Goal: Complete application form

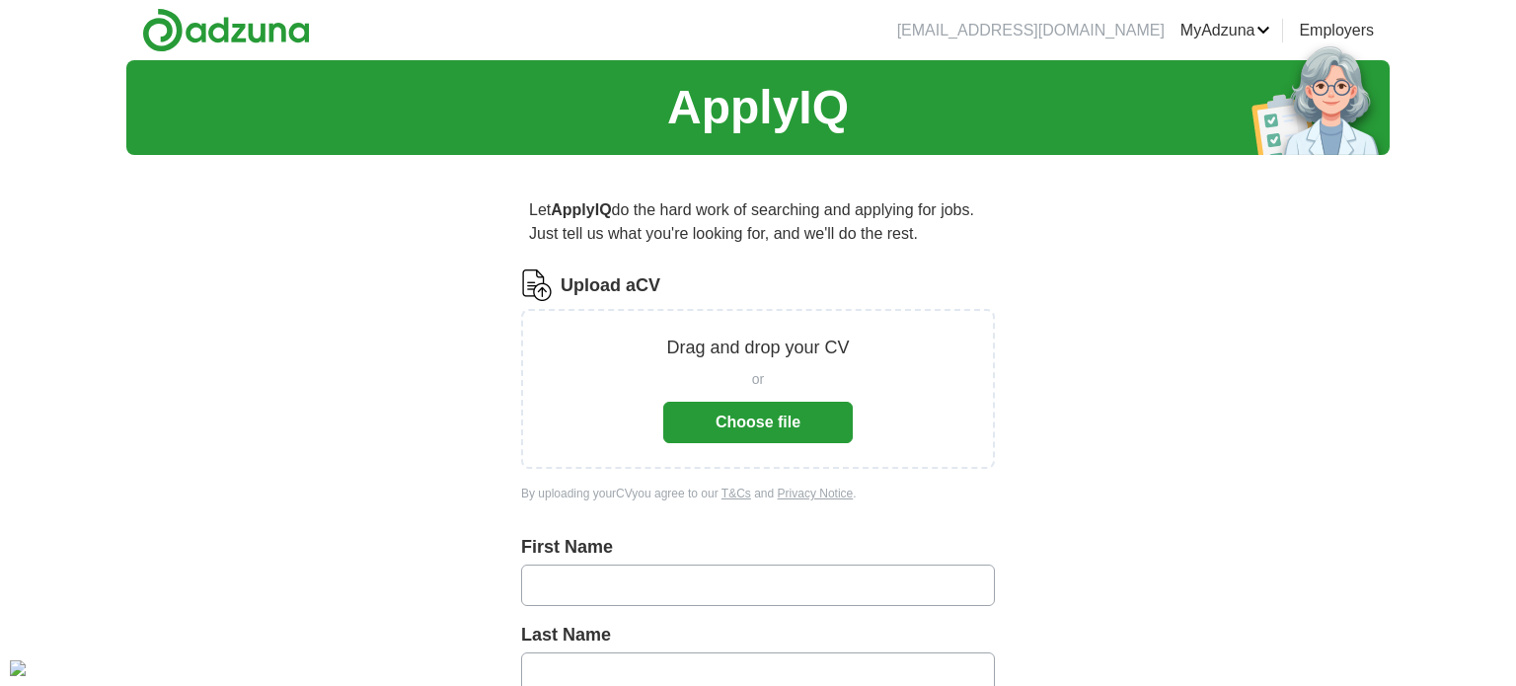
click at [756, 416] on button "Choose file" at bounding box center [758, 422] width 190 height 41
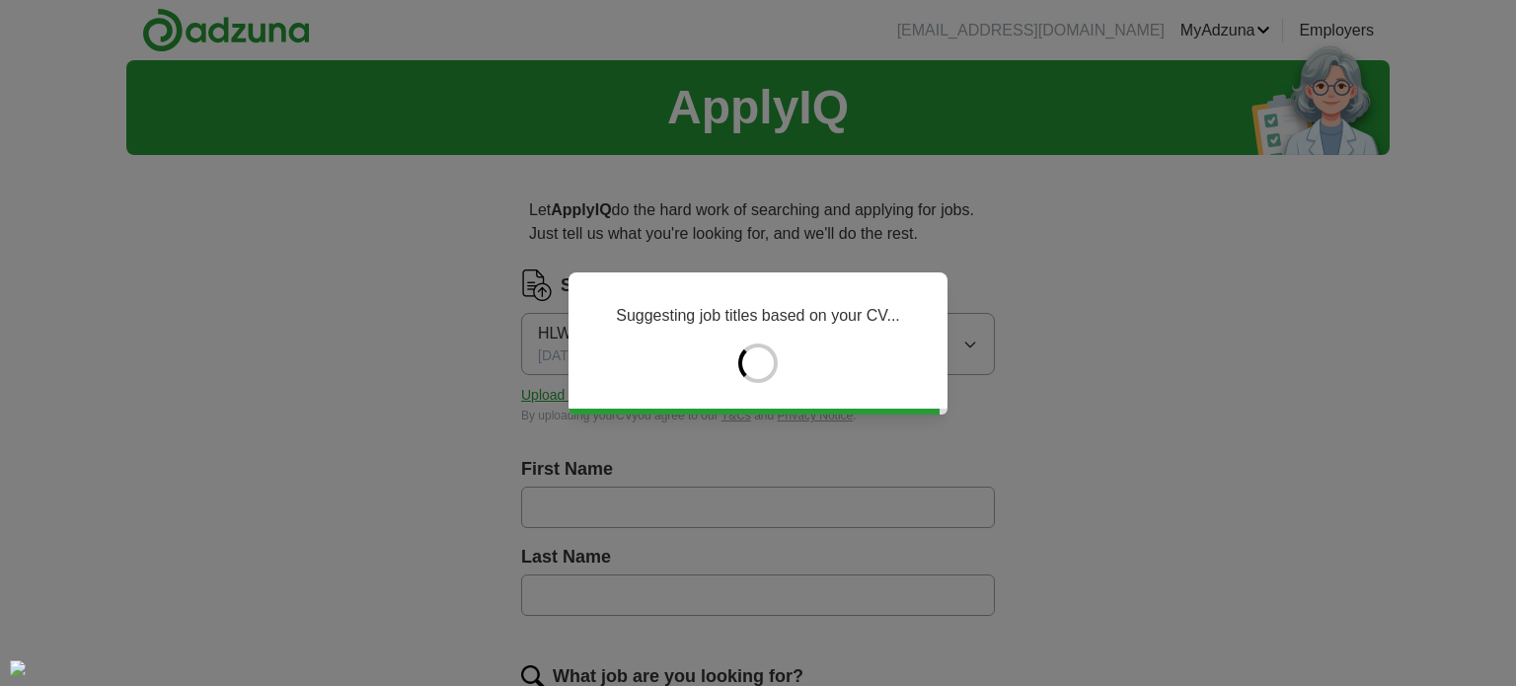
type input "******"
type input "********"
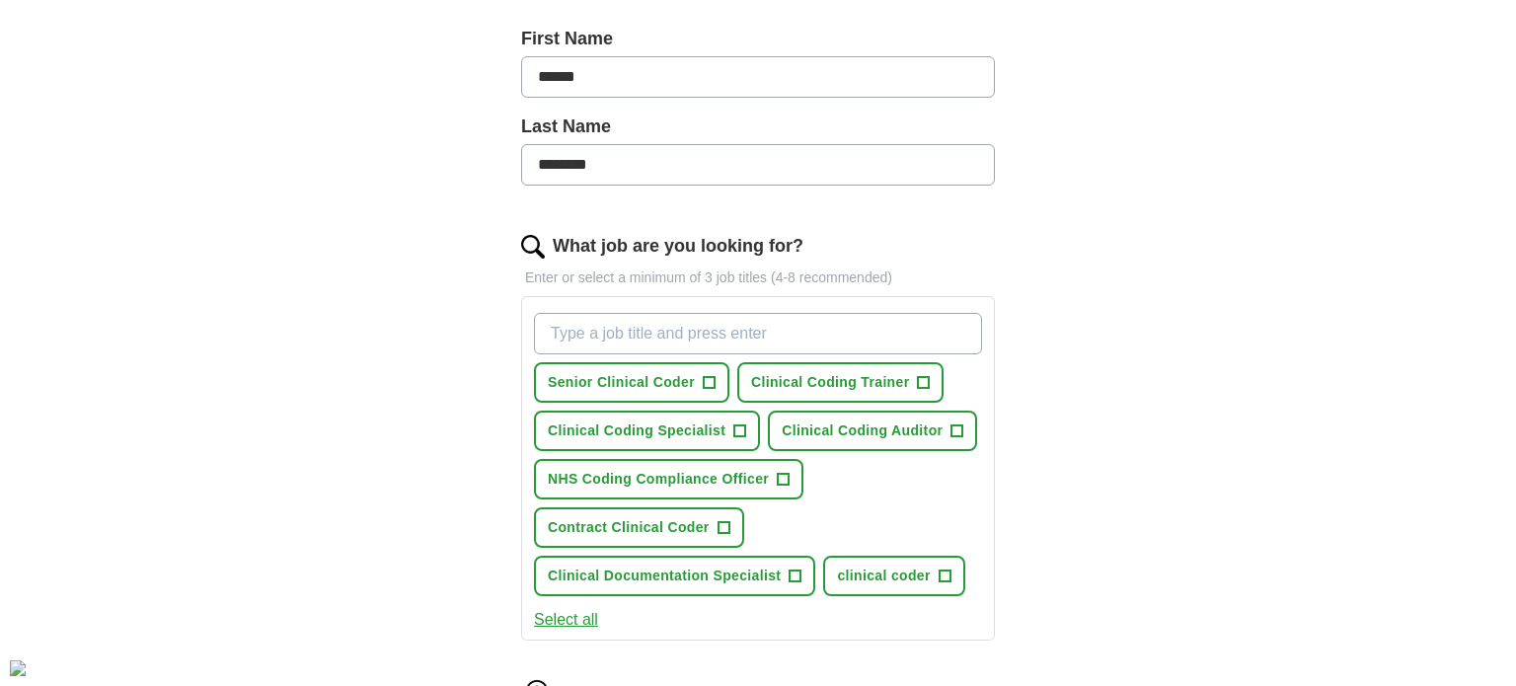
scroll to position [433, 0]
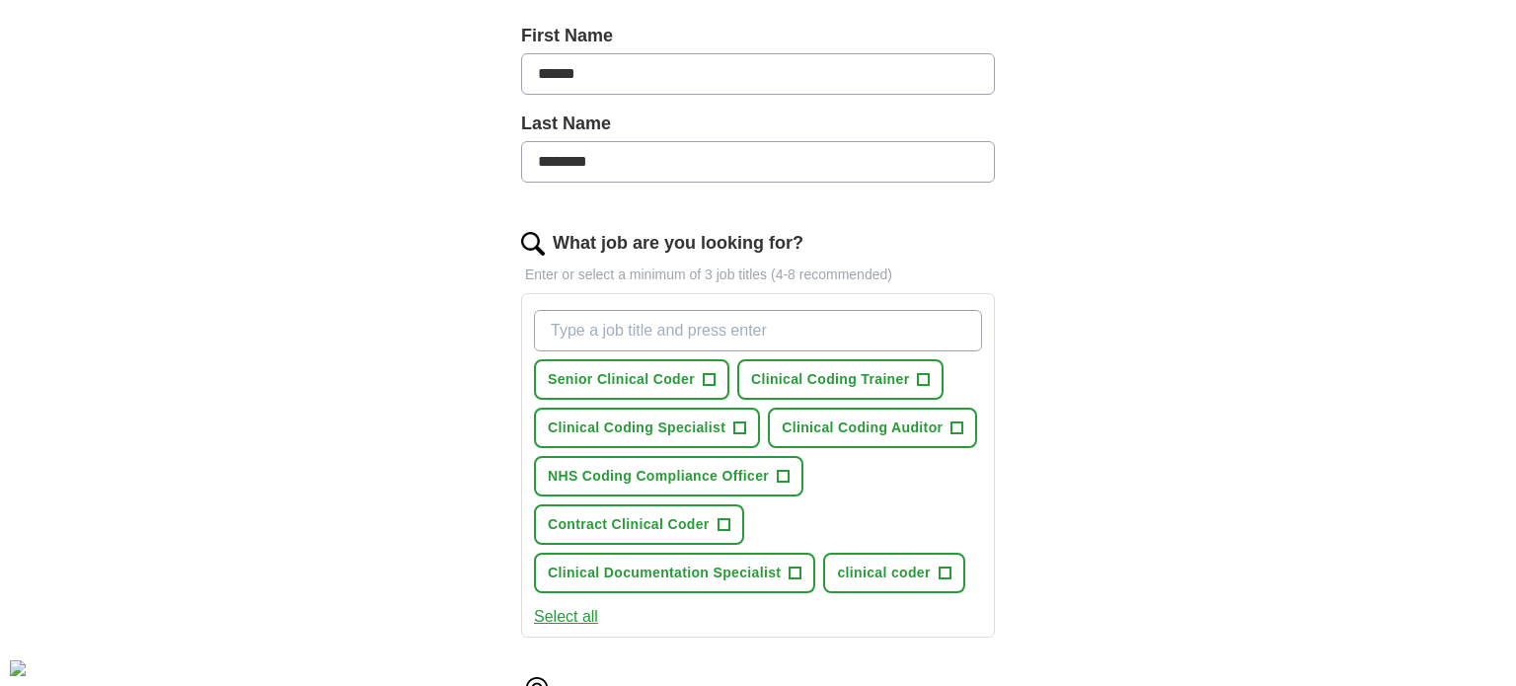
click at [739, 327] on input "What job are you looking for?" at bounding box center [758, 330] width 448 height 41
type input "C"
click at [668, 517] on span "Contract Clinical Coder" at bounding box center [629, 524] width 162 height 21
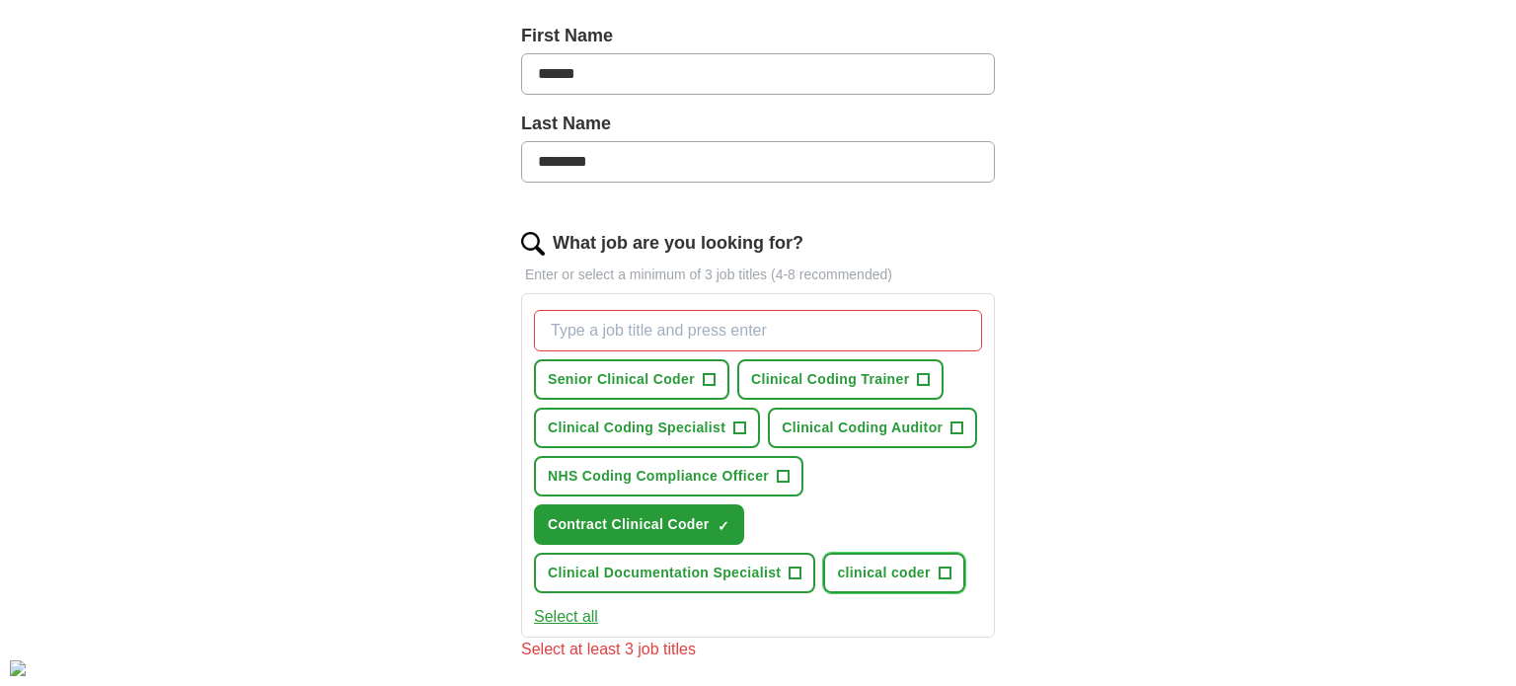
click at [847, 563] on span "clinical coder" at bounding box center [883, 573] width 93 height 21
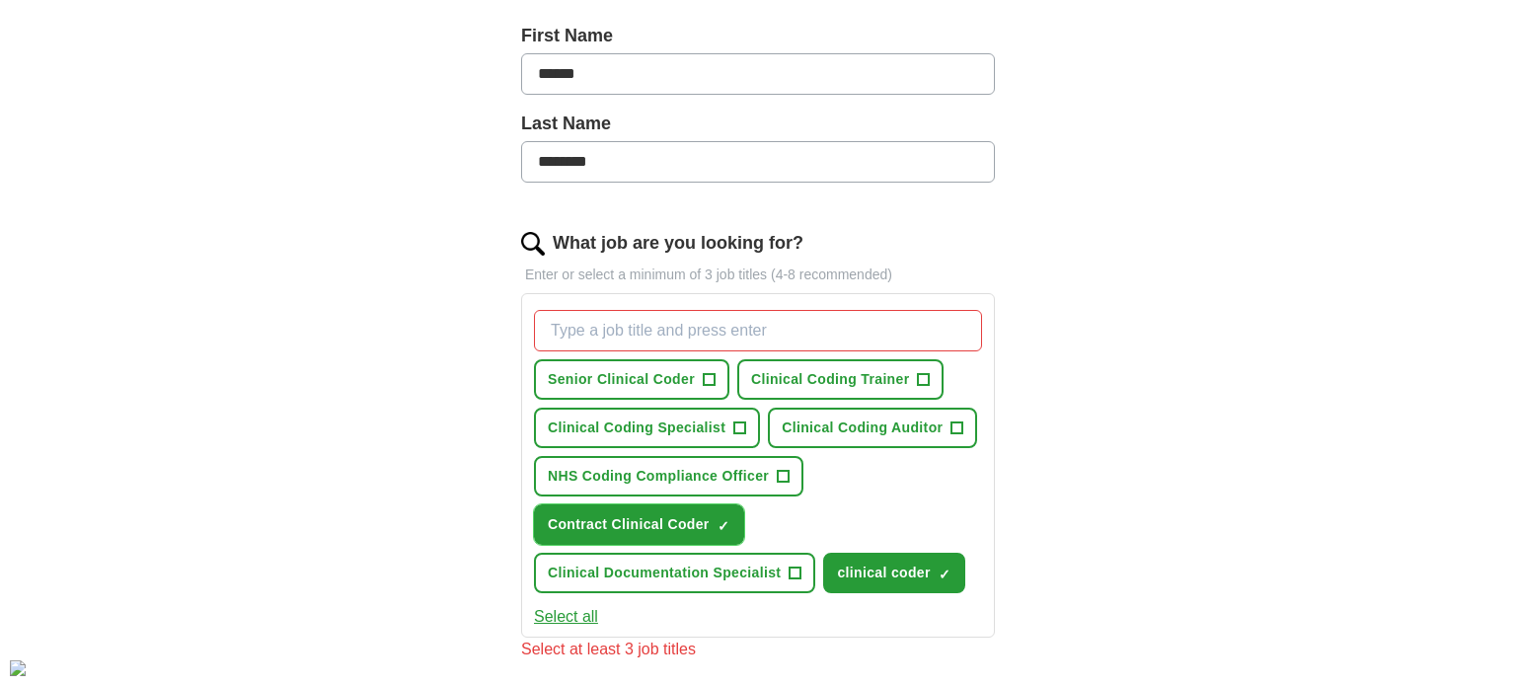
click at [665, 529] on span "Contract Clinical Coder" at bounding box center [629, 524] width 162 height 21
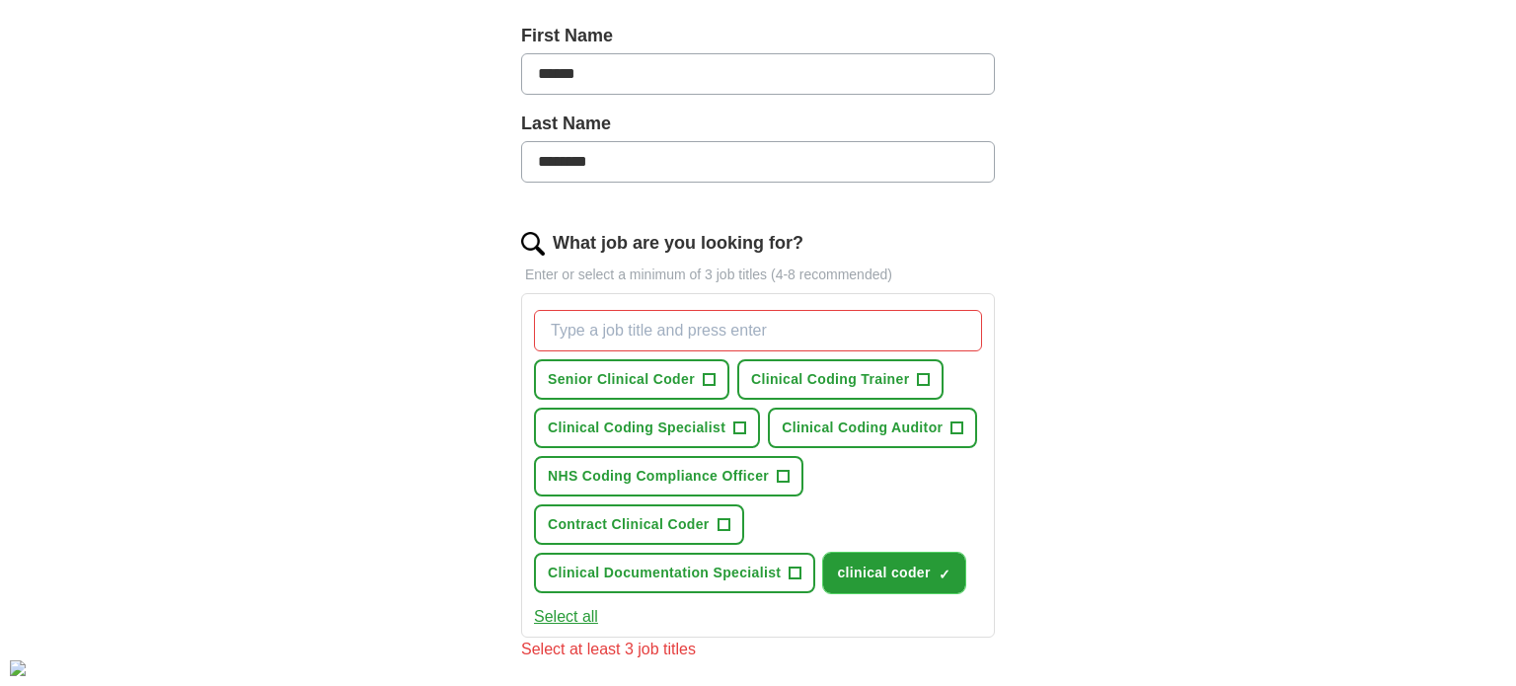
click at [884, 569] on span "clinical coder" at bounding box center [883, 573] width 93 height 21
click at [839, 335] on input "What job are you looking for?" at bounding box center [758, 330] width 448 height 41
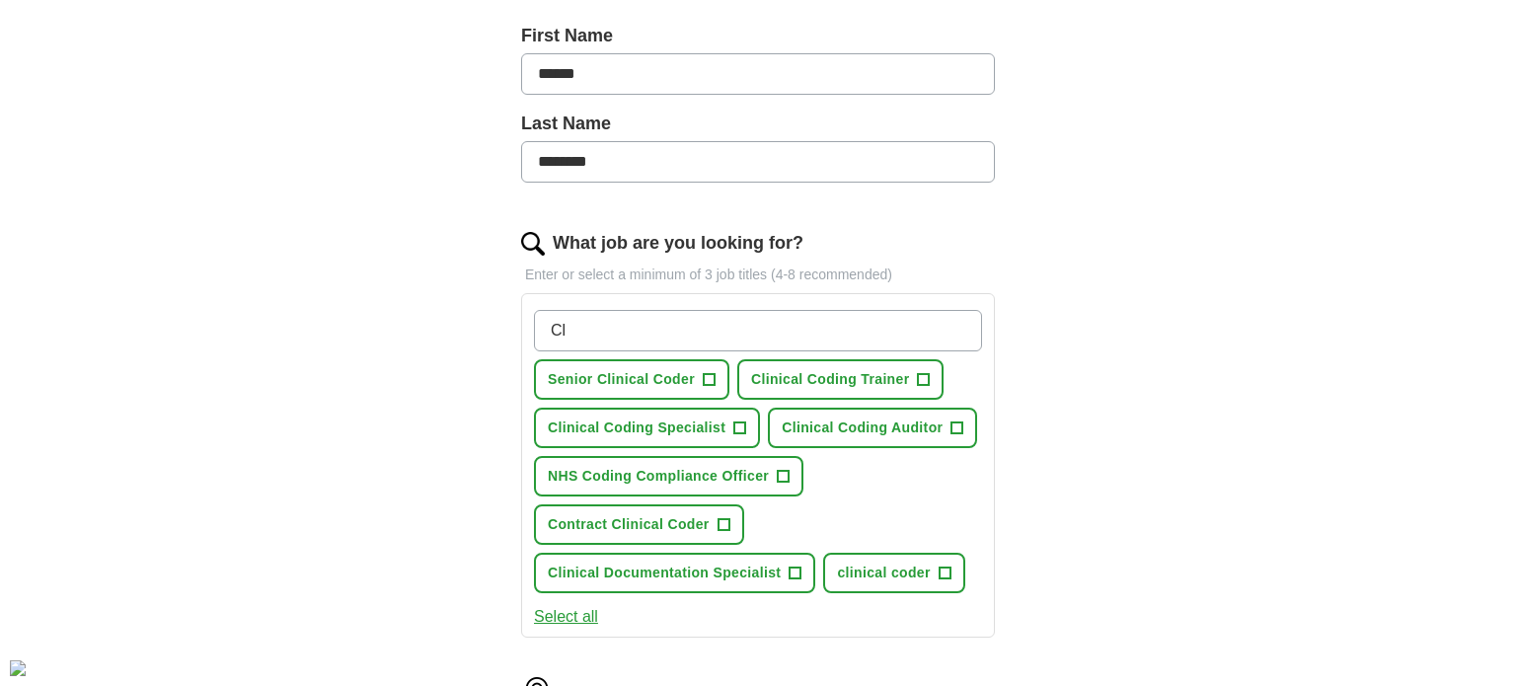
type input "C"
click at [690, 516] on span "Contract Clinical Coder" at bounding box center [629, 524] width 162 height 21
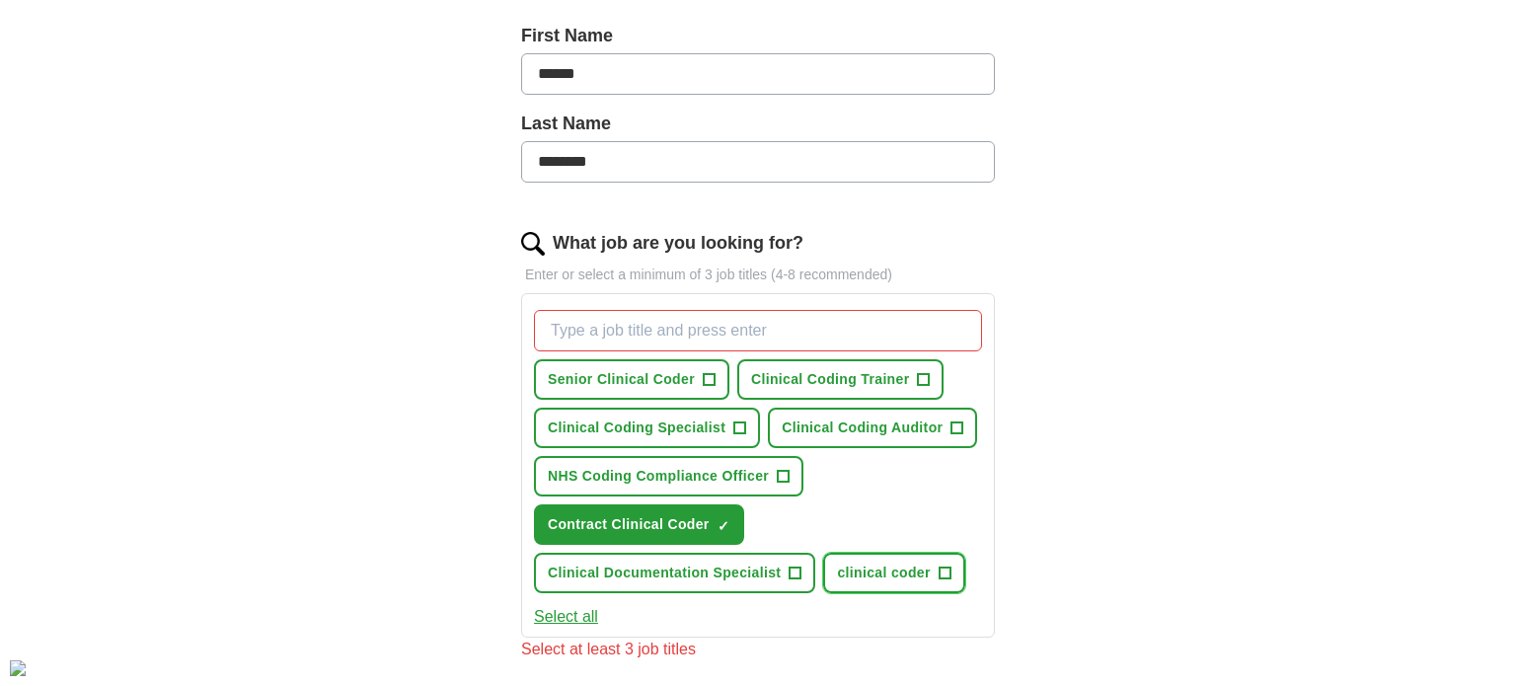
click at [874, 563] on span "clinical coder" at bounding box center [883, 573] width 93 height 21
click at [638, 384] on span "Senior Clinical Coder" at bounding box center [621, 379] width 147 height 21
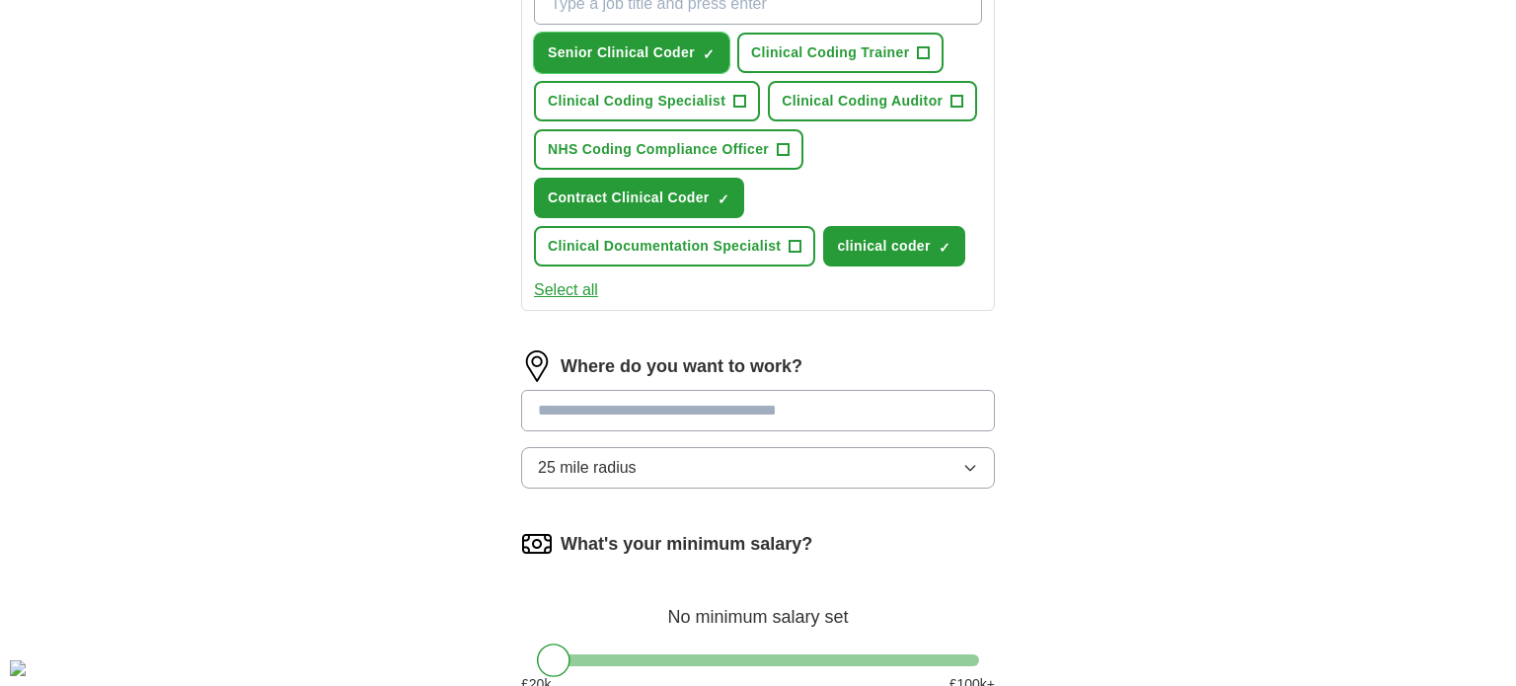
scroll to position [767, 0]
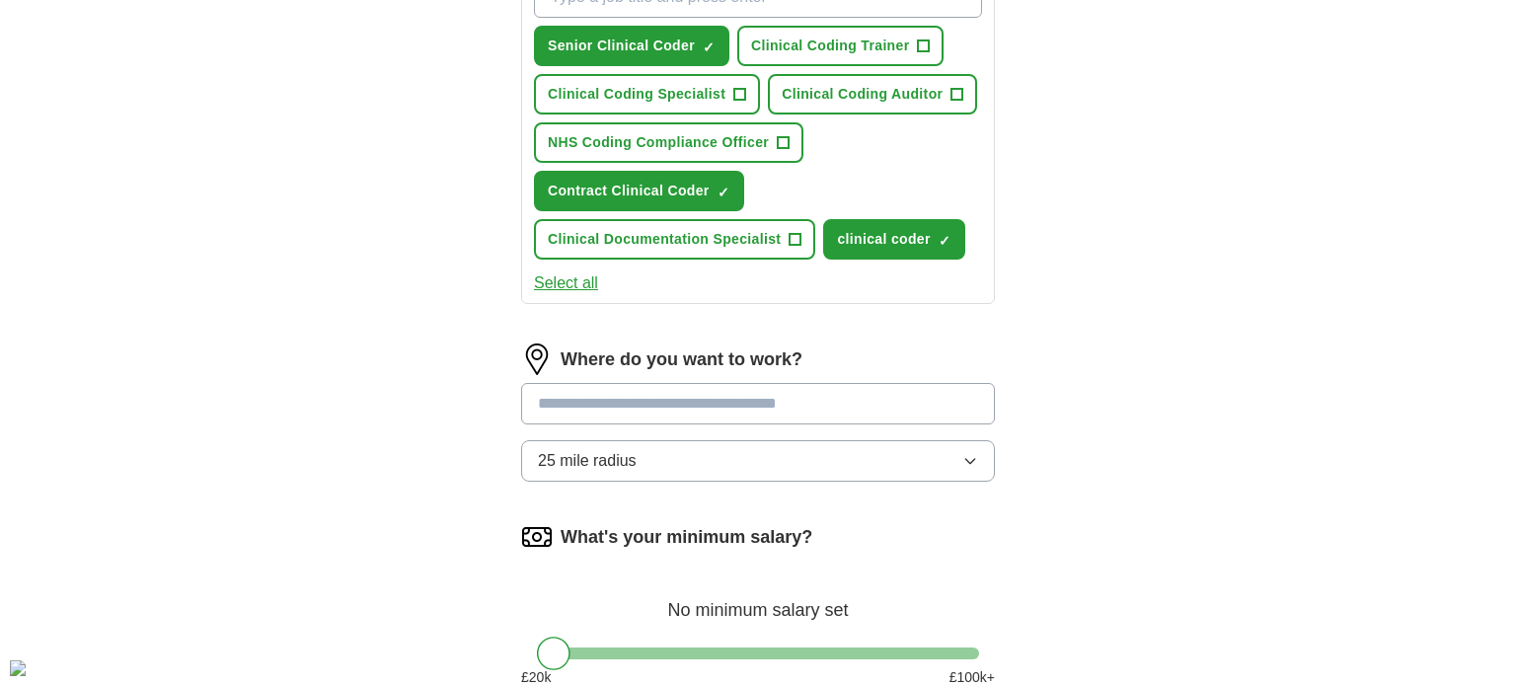
click at [769, 408] on input at bounding box center [758, 403] width 474 height 41
click at [1107, 393] on div "ApplyIQ Let ApplyIQ do the hard work of searching and applying for jobs. Just t…" at bounding box center [758, 61] width 1264 height 1537
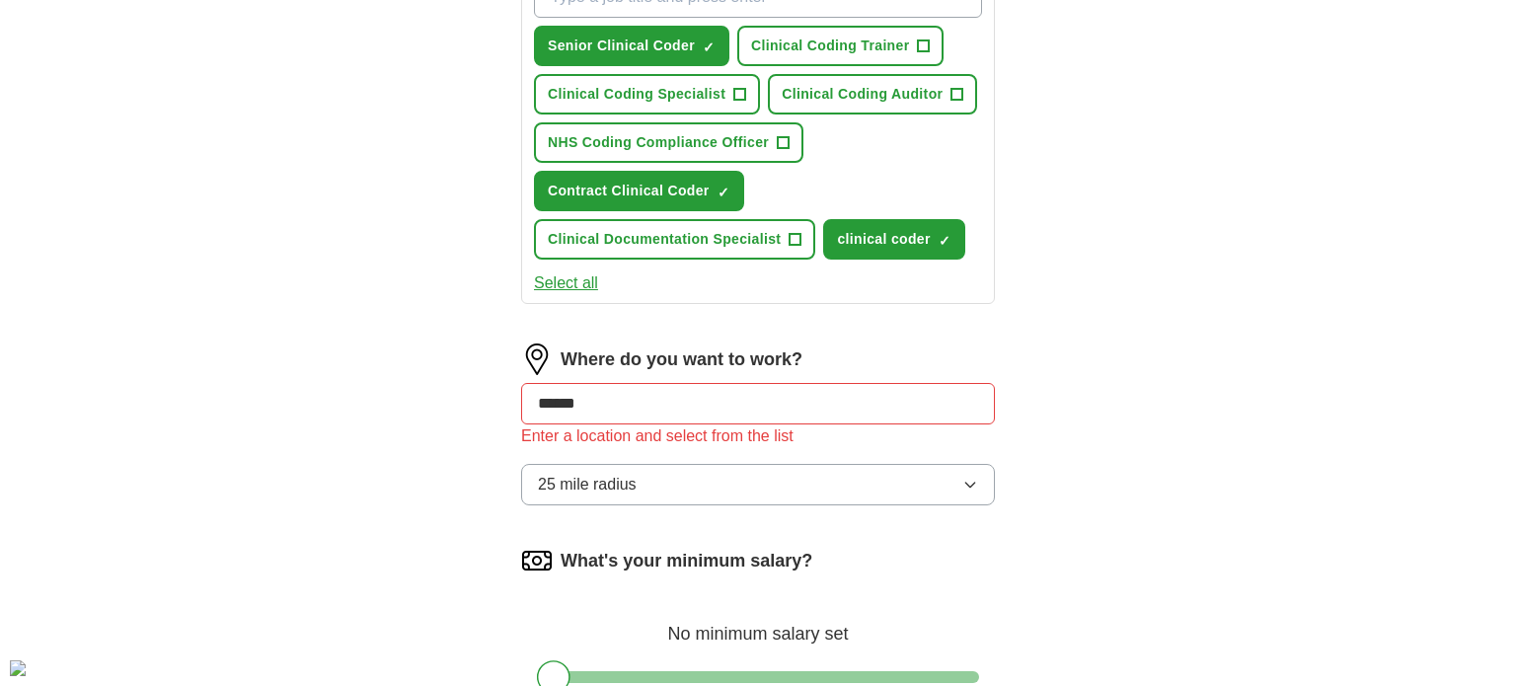
click at [844, 411] on input "******" at bounding box center [758, 403] width 474 height 41
type input "*"
type input "**********"
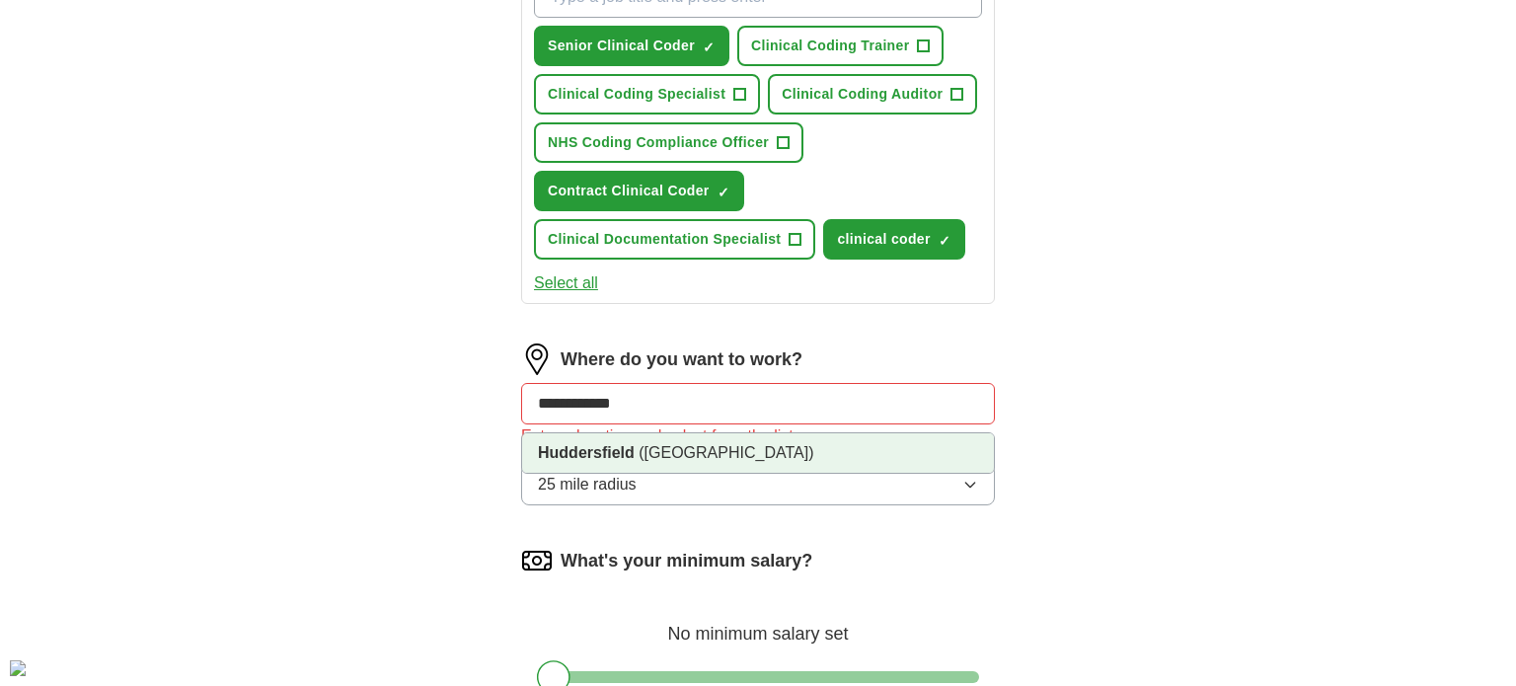
click at [793, 444] on li "[GEOGRAPHIC_DATA] ([GEOGRAPHIC_DATA])" at bounding box center [758, 452] width 472 height 39
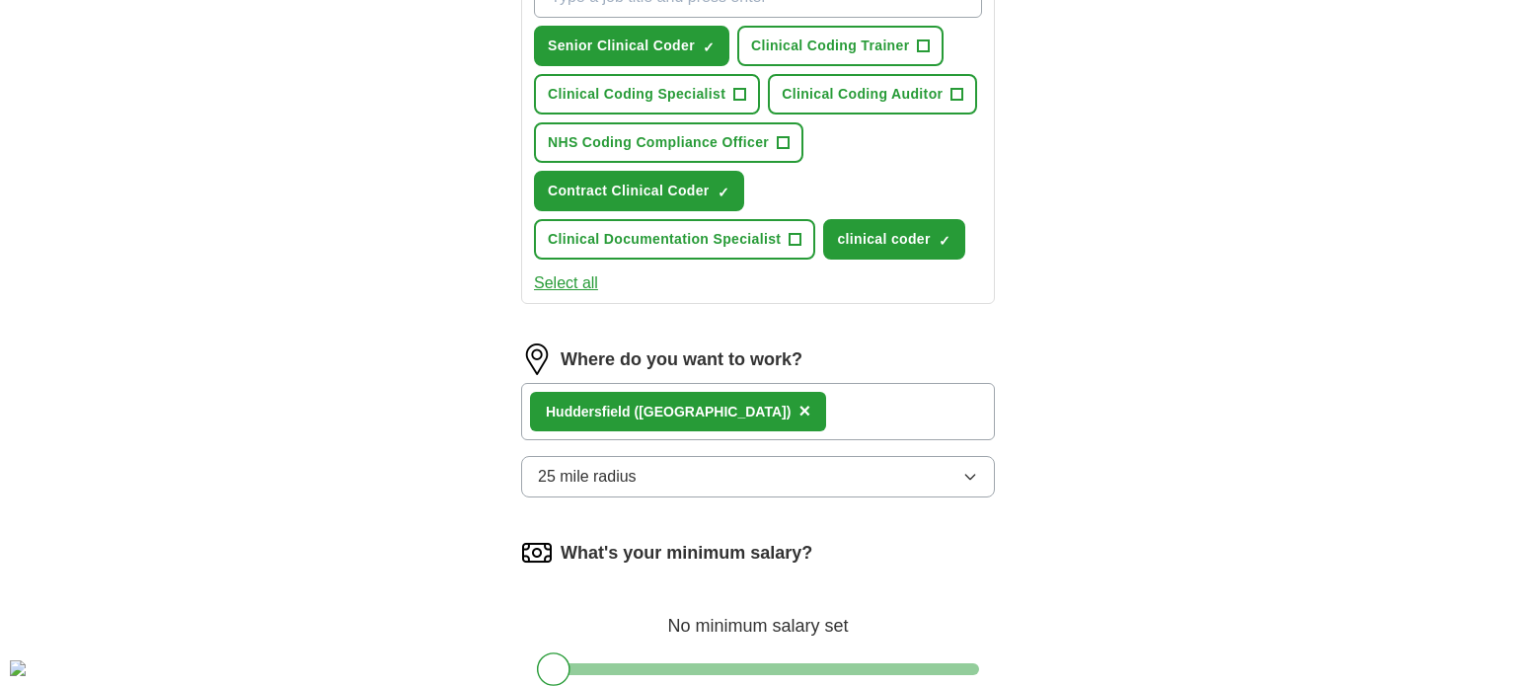
click at [798, 461] on button "25 mile radius" at bounding box center [758, 476] width 474 height 41
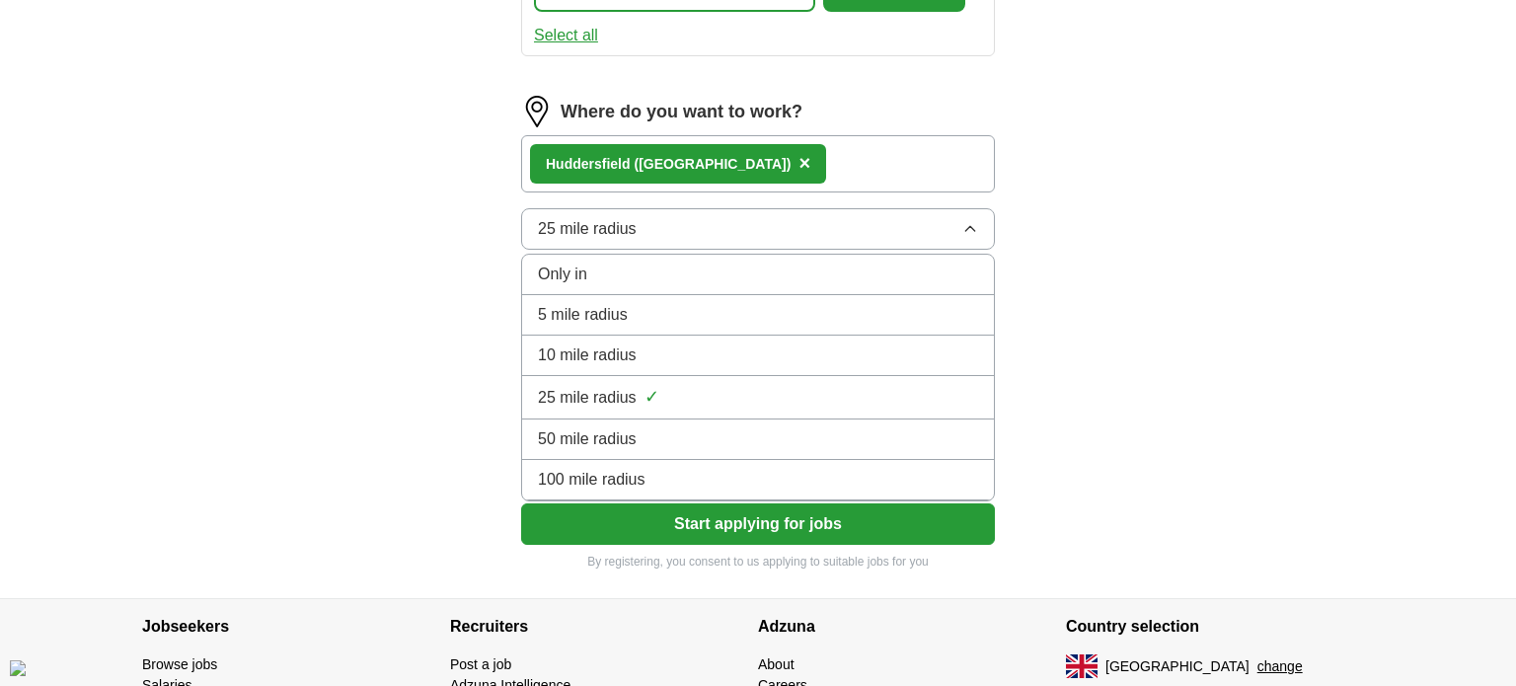
scroll to position [1015, 0]
click at [768, 480] on div "100 mile radius" at bounding box center [758, 480] width 440 height 24
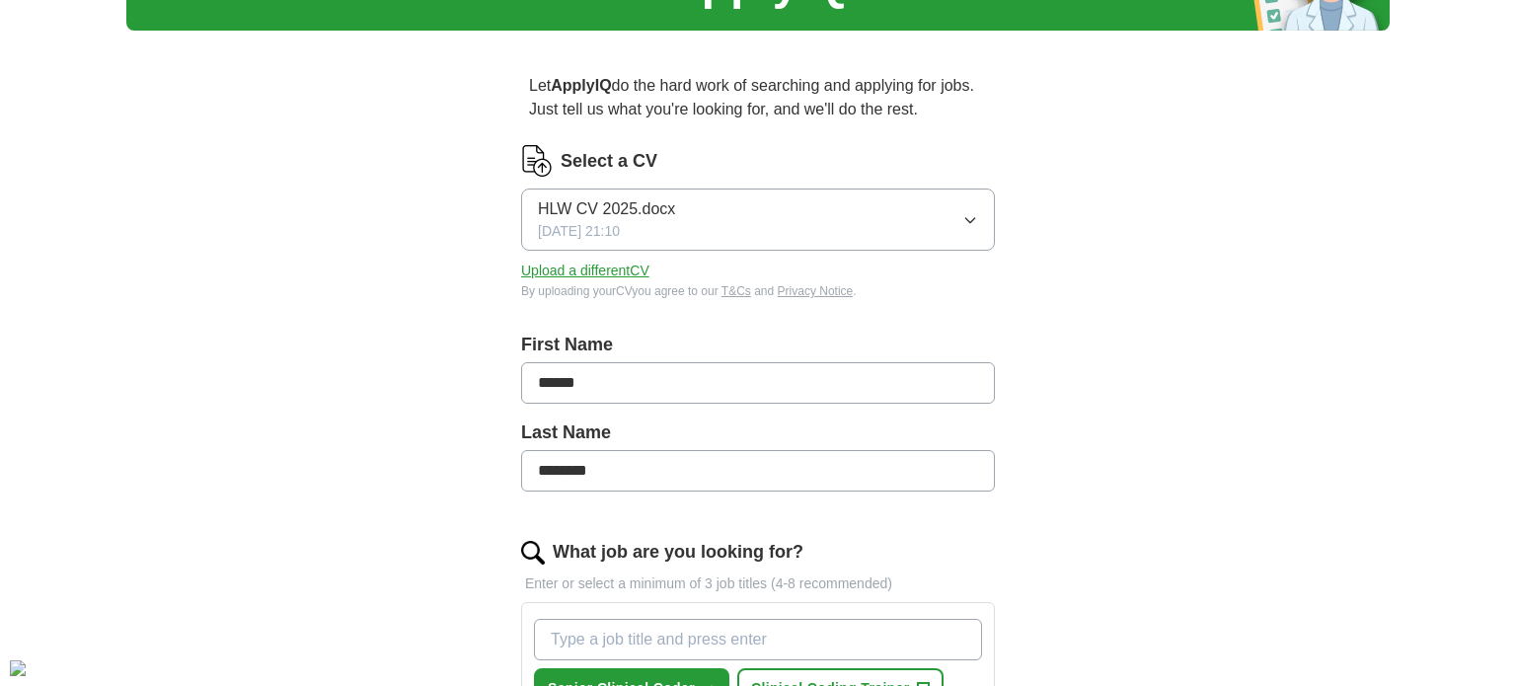
scroll to position [0, 0]
